Goal: Book appointment/travel/reservation

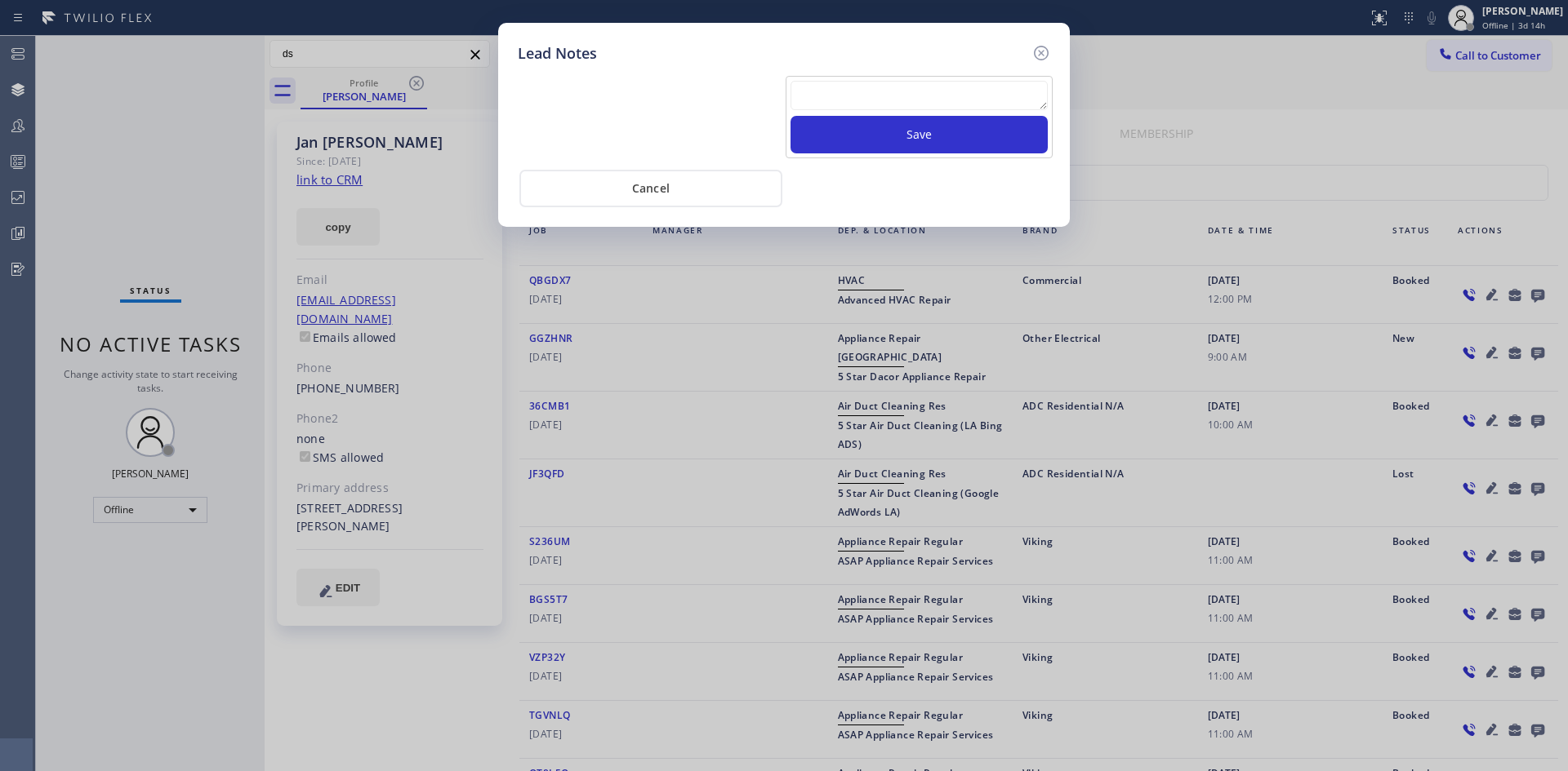
click at [1041, 50] on icon at bounding box center [1041, 53] width 19 height 19
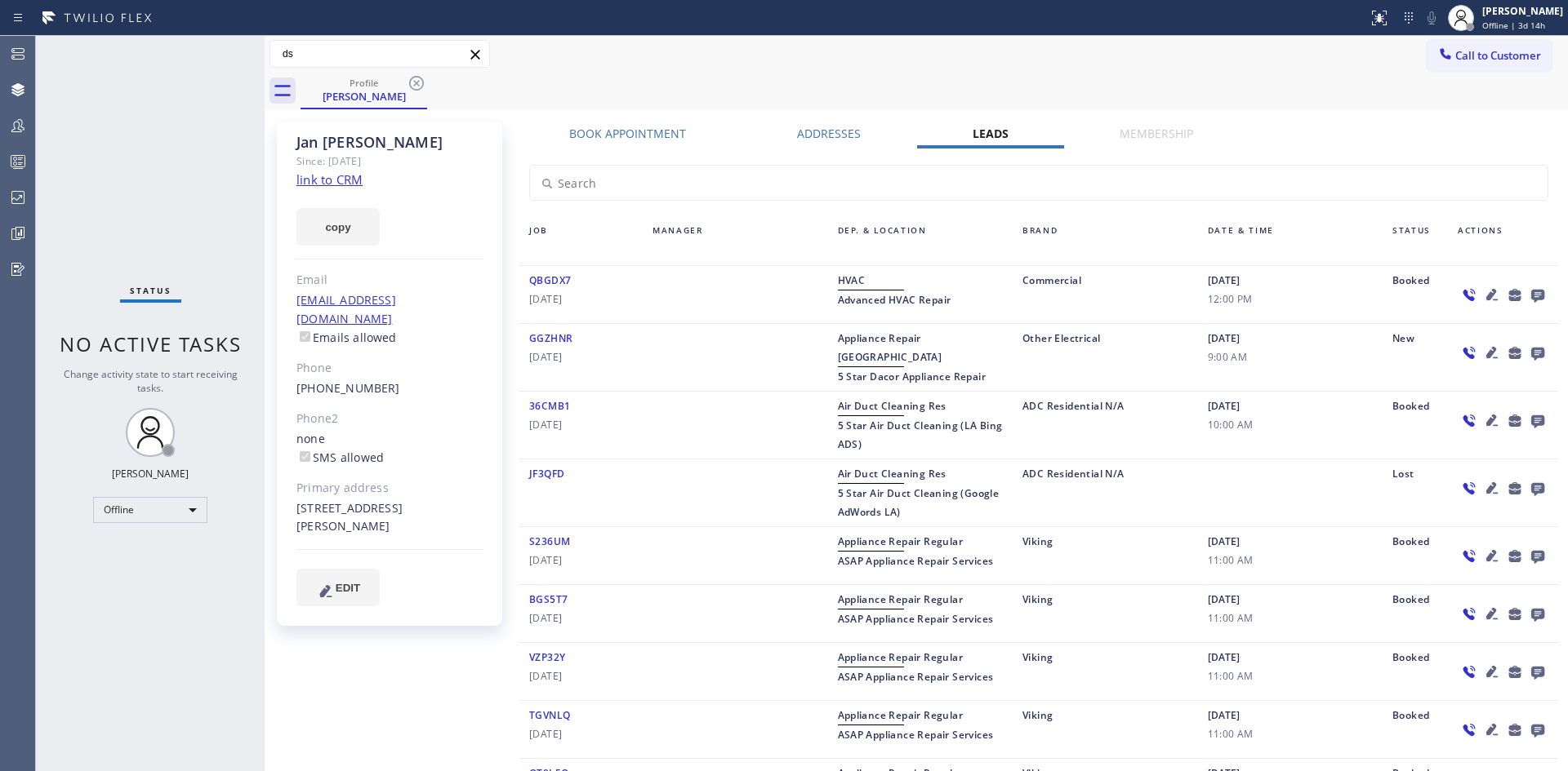
click at [1053, 281] on div "Commercial" at bounding box center [1105, 295] width 185 height 48
click at [1052, 282] on div "Commercial" at bounding box center [1105, 295] width 185 height 48
click at [854, 281] on span "HVAC" at bounding box center [851, 280] width 28 height 14
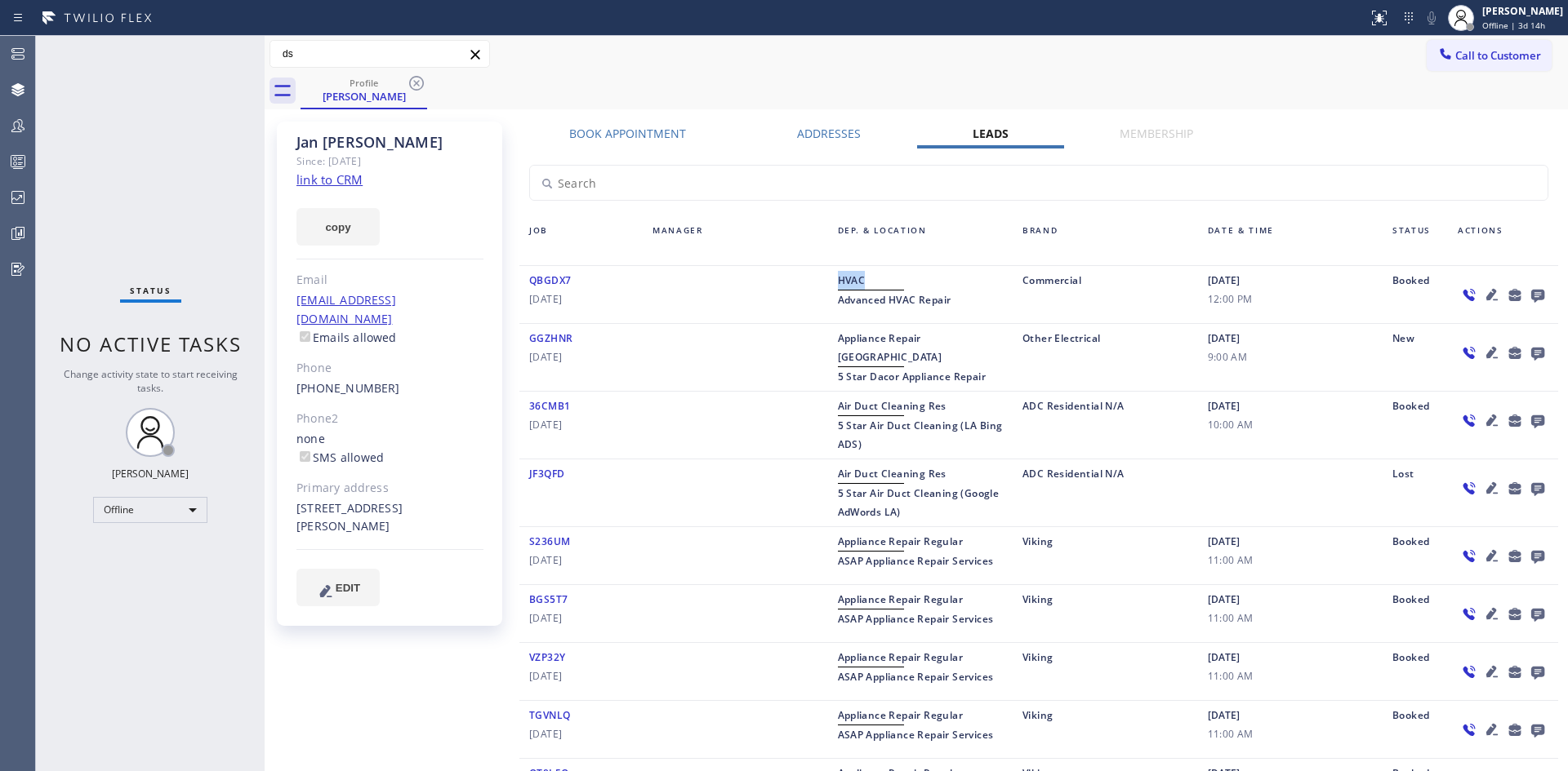
click at [854, 281] on span "HVAC" at bounding box center [851, 280] width 28 height 14
click at [916, 305] on span "Advanced HVAC Repair" at bounding box center [895, 300] width 114 height 14
click at [885, 370] on span "5 Star Dacor Appliance Repair" at bounding box center [911, 377] width 148 height 14
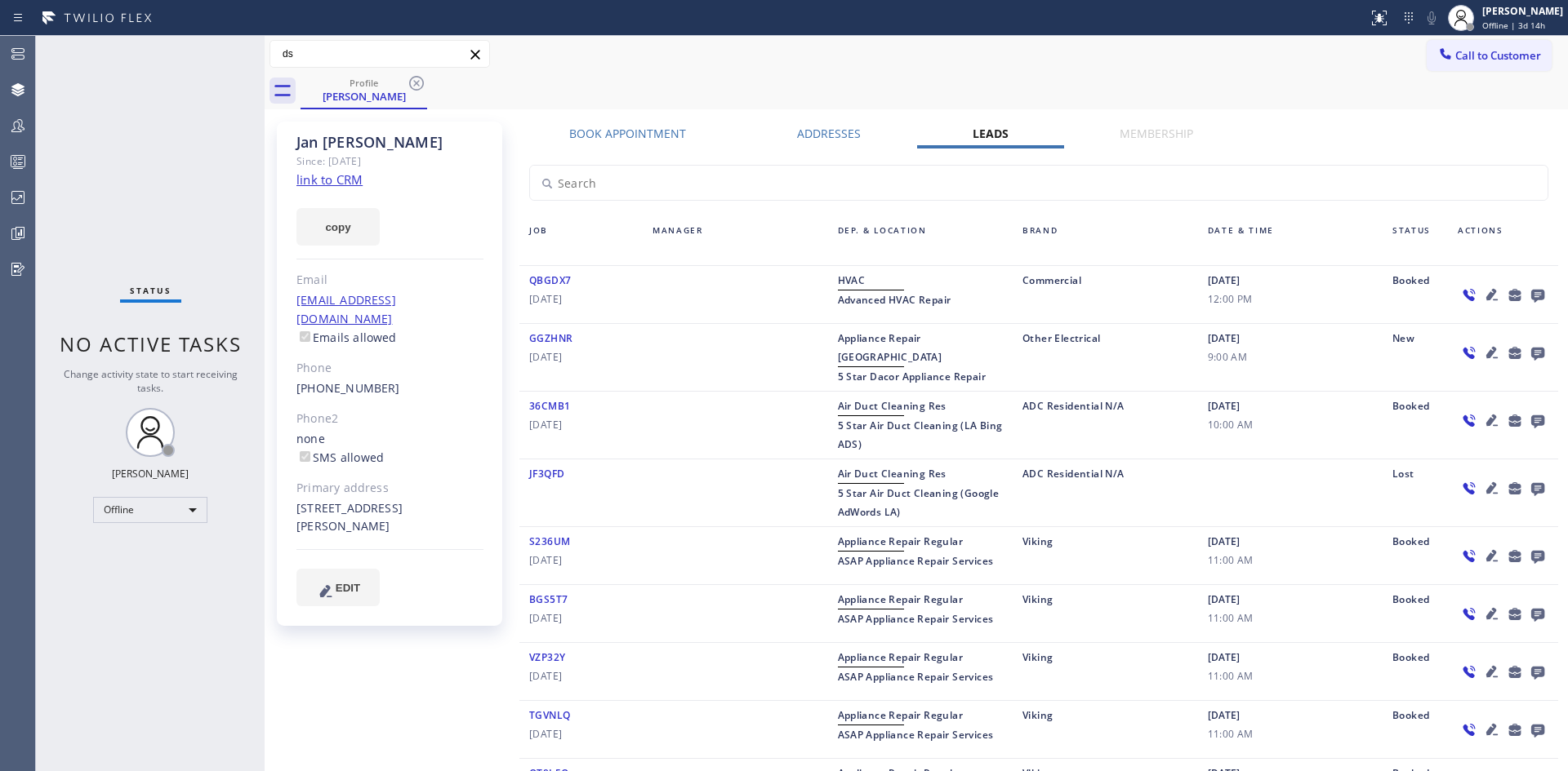
click at [895, 370] on span "5 Star Dacor Appliance Repair" at bounding box center [911, 377] width 148 height 14
click at [890, 370] on span "5 Star Dacor Appliance Repair" at bounding box center [911, 377] width 148 height 14
click at [886, 370] on span "5 Star Dacor Appliance Repair" at bounding box center [911, 377] width 148 height 14
click at [885, 370] on span "5 Star Dacor Appliance Repair" at bounding box center [911, 377] width 148 height 14
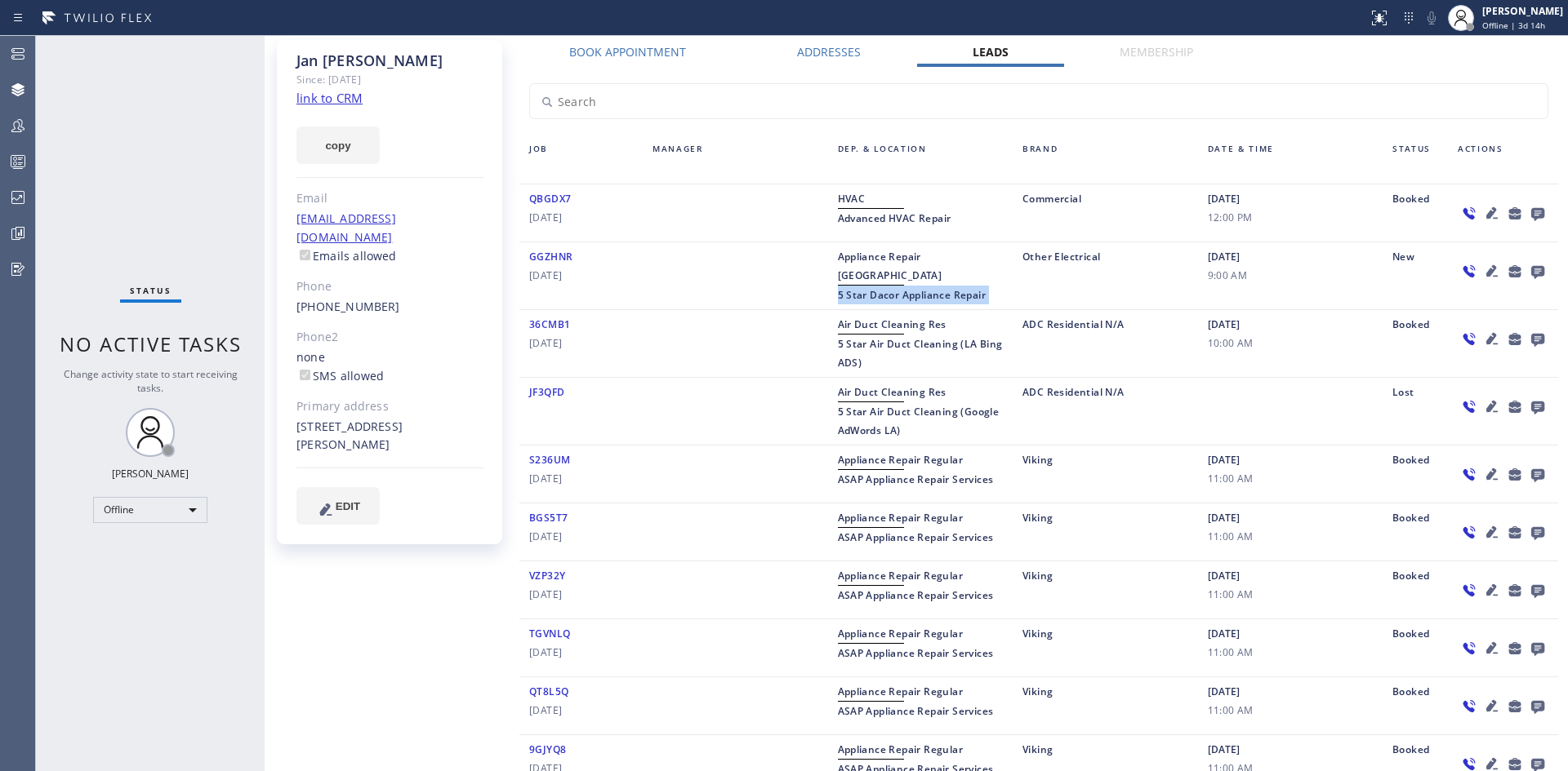
scroll to position [154, 0]
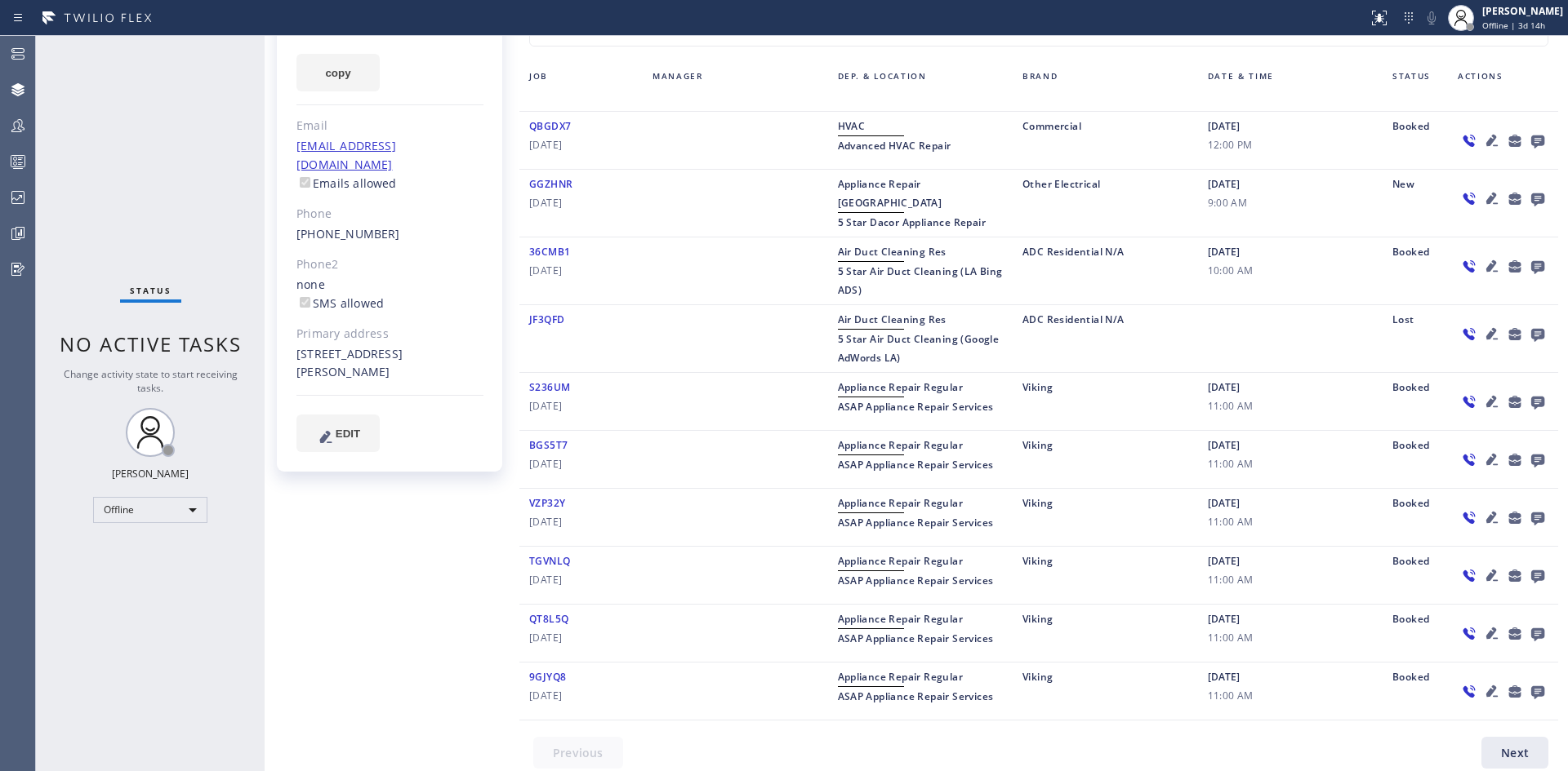
click at [1494, 747] on div at bounding box center [1049, 758] width 1059 height 40
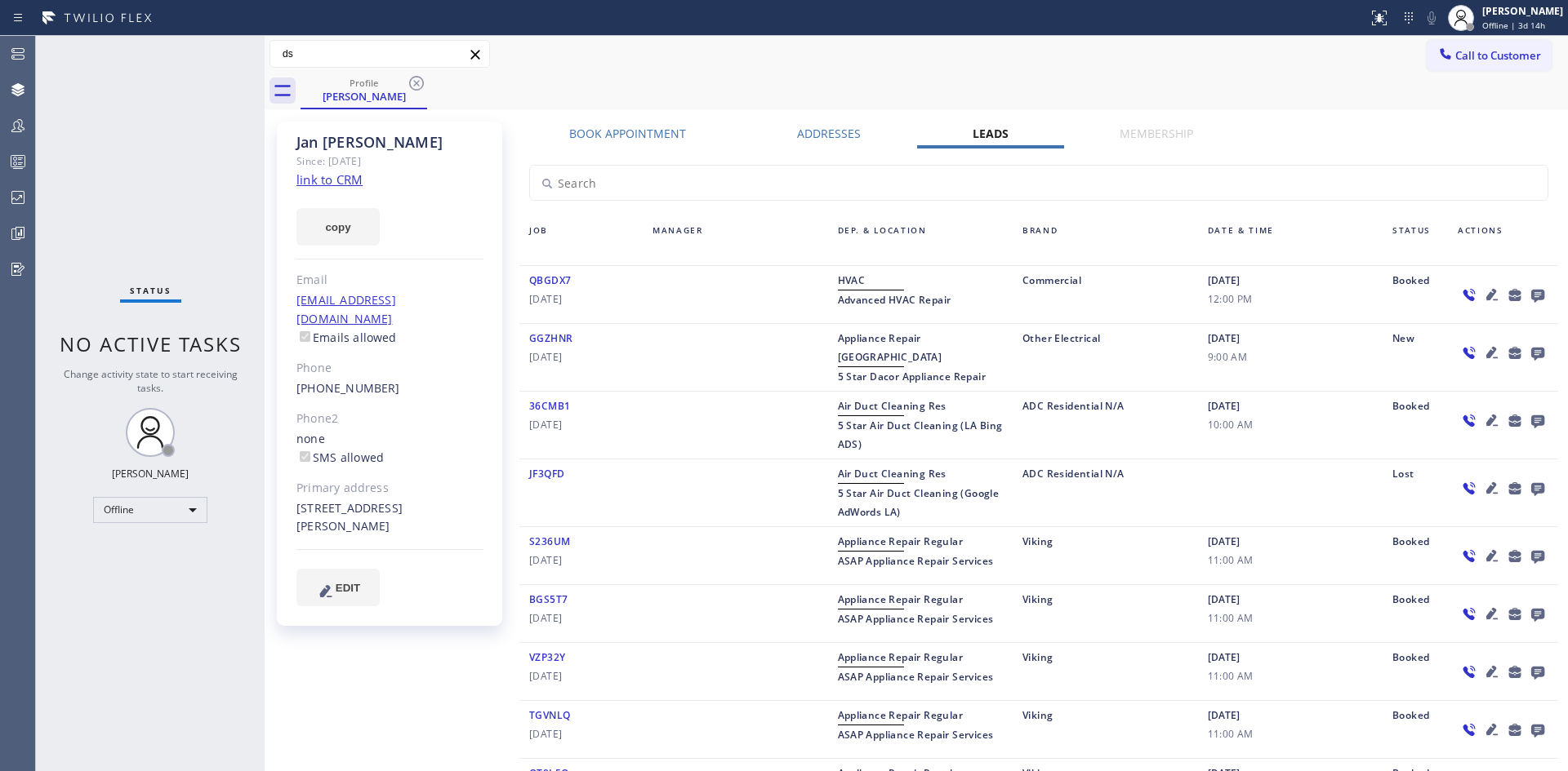
click at [833, 131] on label "Addresses" at bounding box center [829, 133] width 64 height 16
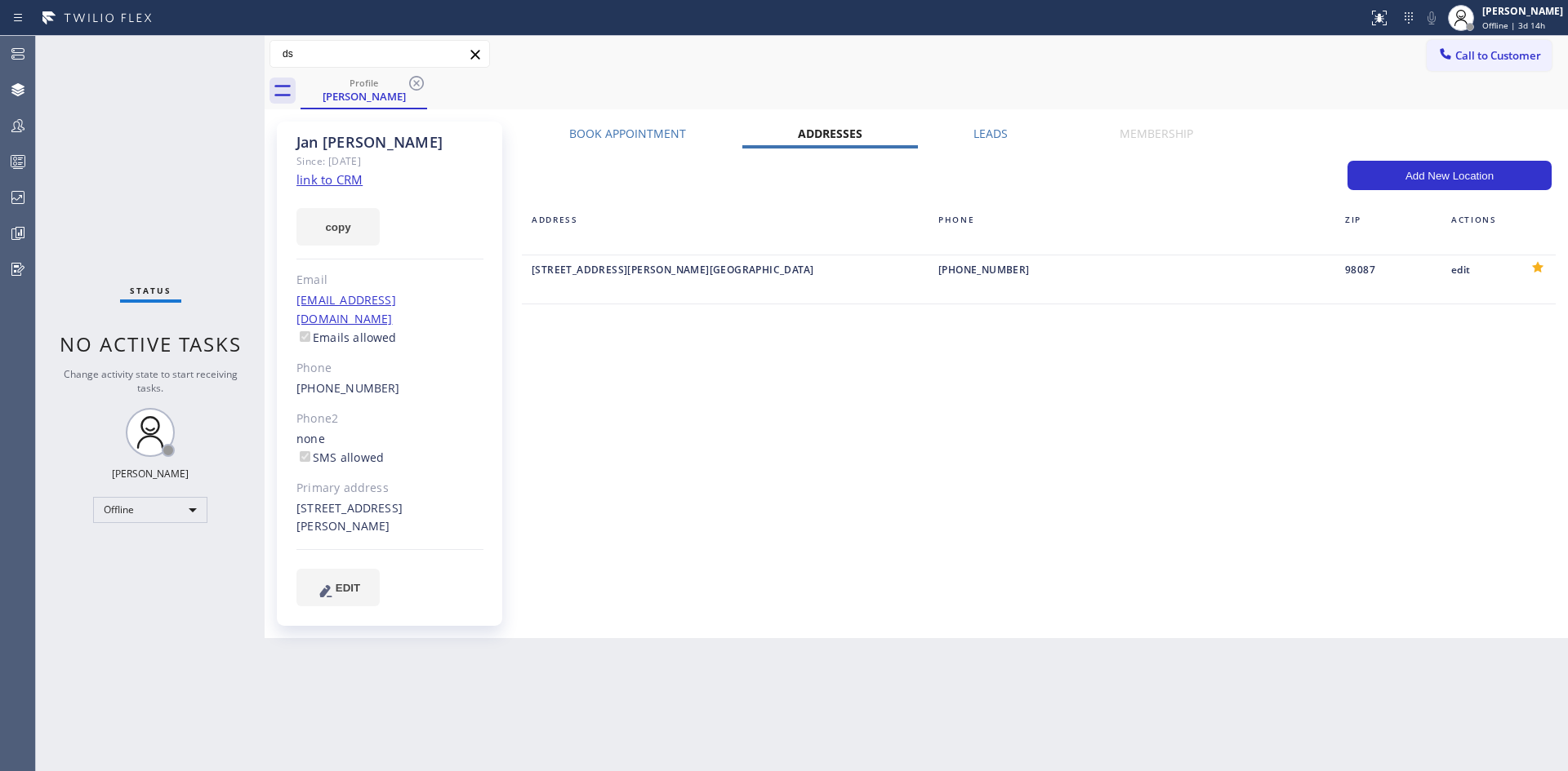
click at [613, 141] on label "Book Appointment" at bounding box center [627, 133] width 116 height 16
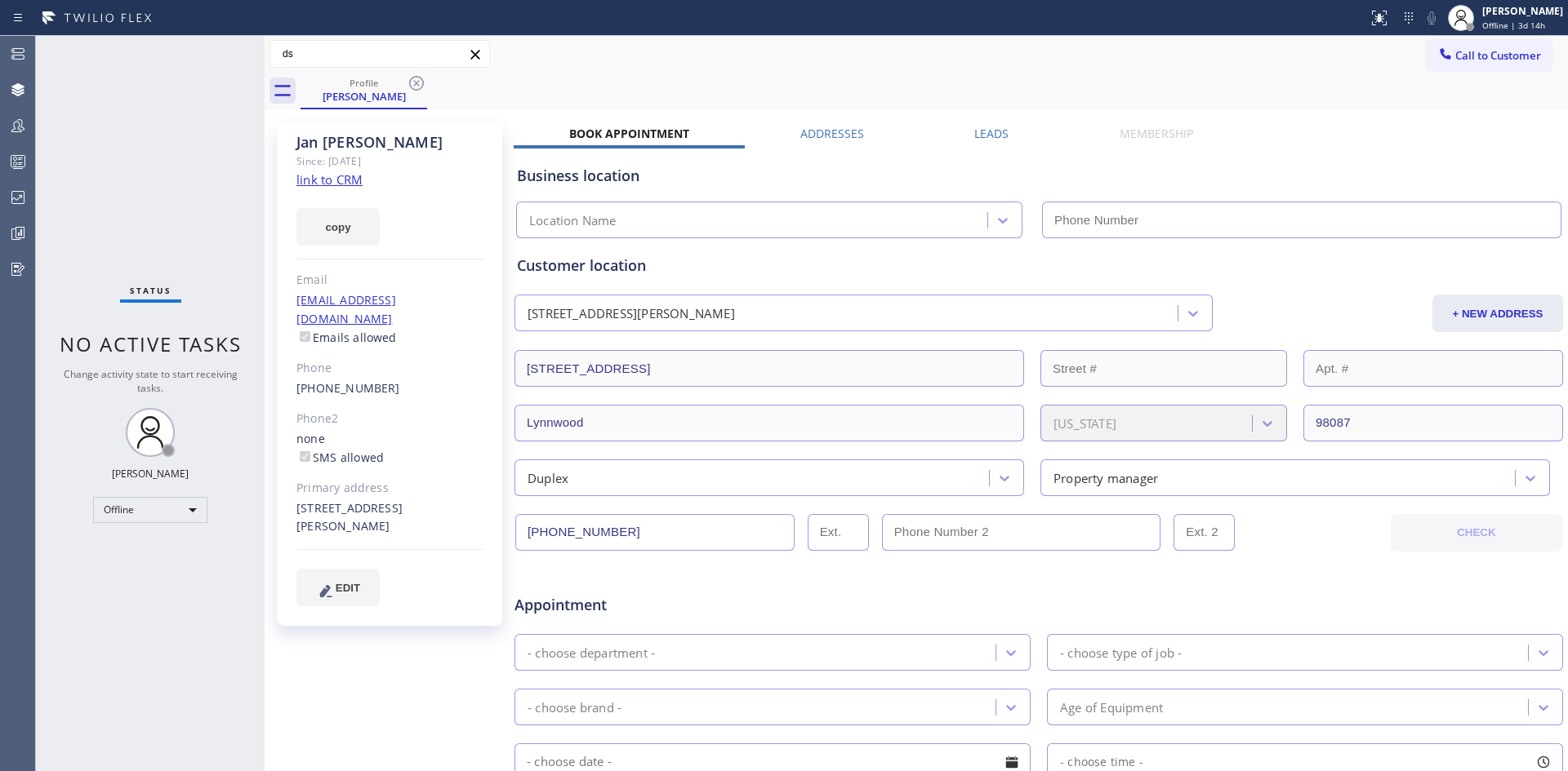
click at [818, 141] on label "Addresses" at bounding box center [833, 133] width 64 height 16
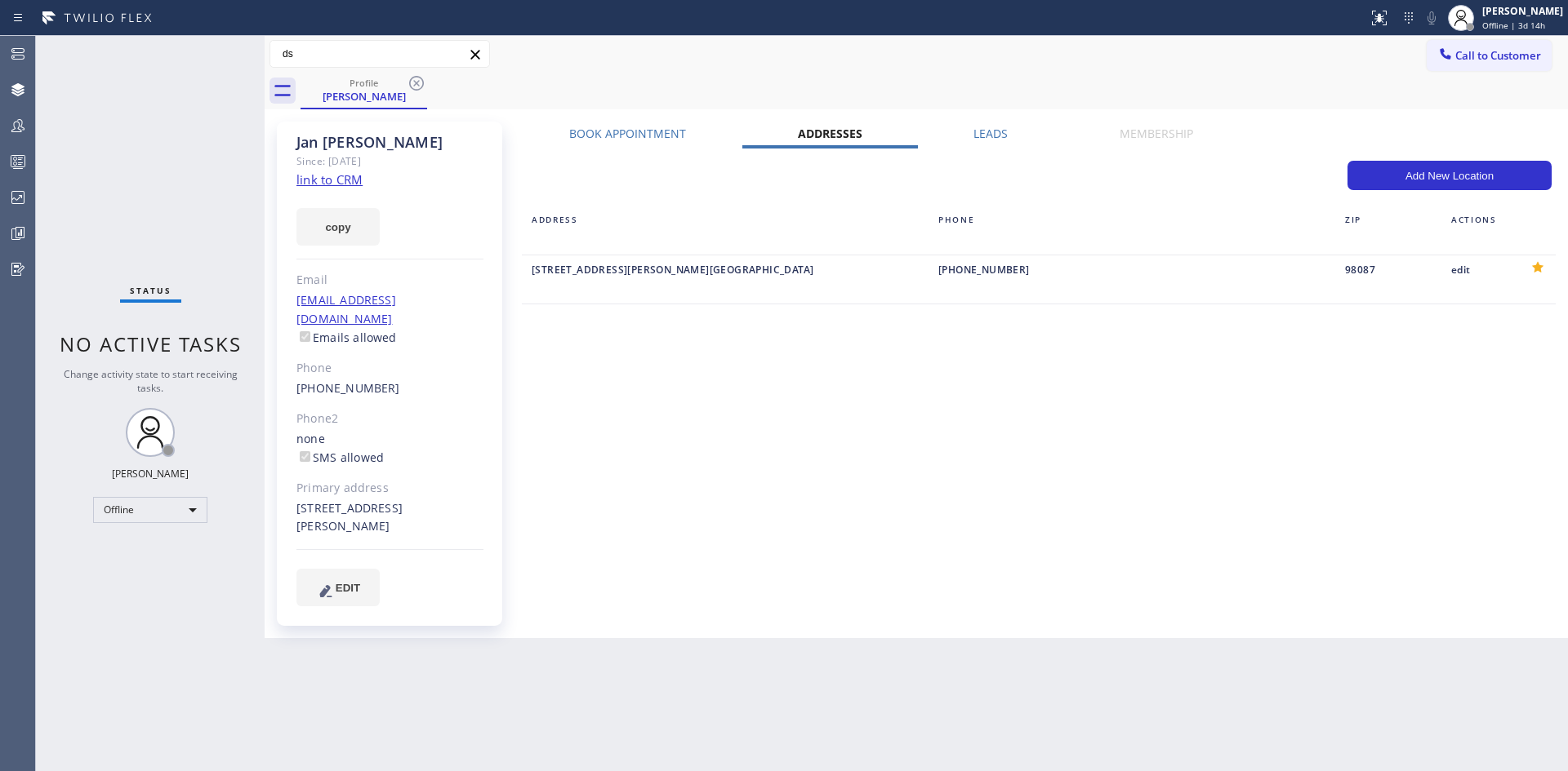
click at [699, 362] on div "Book Appointment Addresses Leads Membership Business location Location Name Per…" at bounding box center [1039, 380] width 1050 height 509
